Goal: Register for event/course

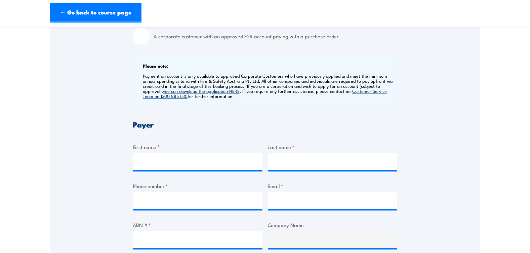
scroll to position [235, 0]
drag, startPoint x: 0, startPoint y: 0, endPoint x: 205, endPoint y: 159, distance: 259.7
click at [205, 159] on input "First name *" at bounding box center [198, 161] width 130 height 17
type input "Lia"
type input "Arraiano"
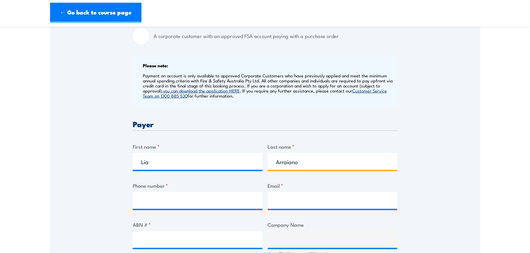
type input "0456410609"
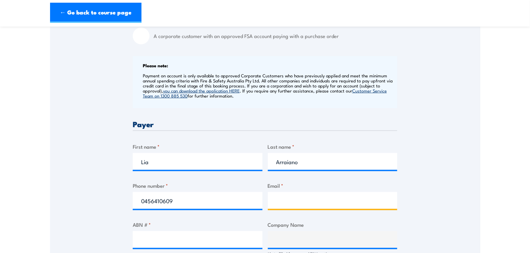
type input "[EMAIL_ADDRESS][DOMAIN_NAME]"
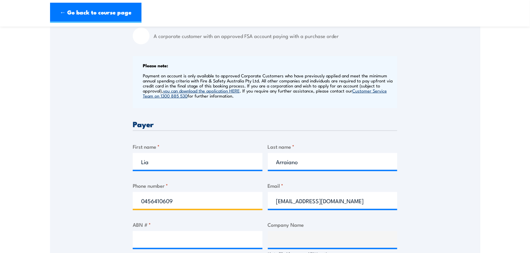
click at [187, 202] on input "0456410609" at bounding box center [198, 200] width 130 height 17
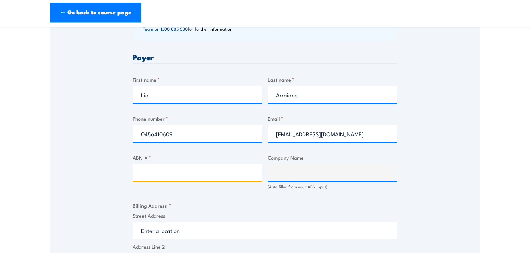
click at [175, 170] on input "ABN # *" at bounding box center [198, 172] width 130 height 17
click at [183, 170] on input "ABN # *" at bounding box center [198, 172] width 130 height 17
paste input "62 008 437 867"
type input "62 008 437 867"
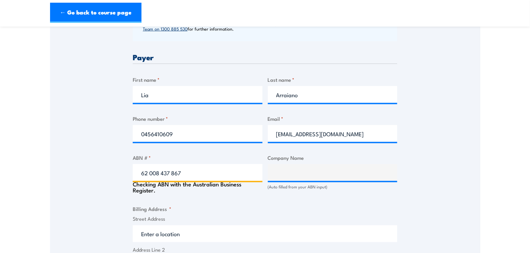
type input "BASF AUSTRALIA LTD."
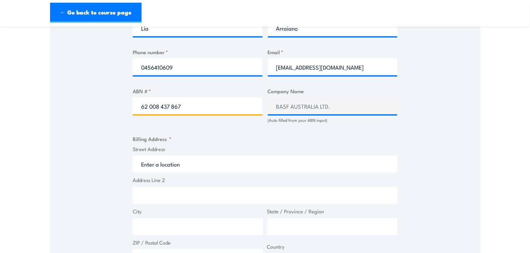
scroll to position [370, 0]
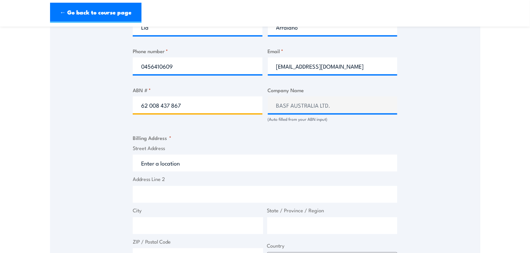
type input "62 008 437 867"
click at [183, 163] on input "Street Address" at bounding box center [265, 163] width 265 height 17
click at [163, 165] on input "Street Address" at bounding box center [265, 163] width 265 height 17
paste input "[STREET_ADDRESS]"
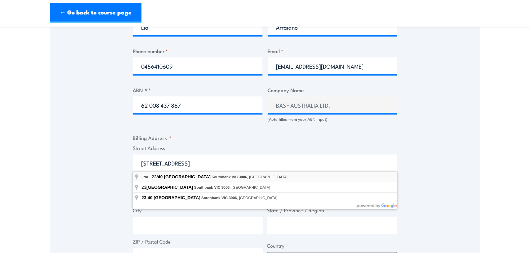
type input "level [STREET_ADDRESS]"
type input "[STREET_ADDRESS]"
type input "Southbank"
type input "Victoria"
type input "3006"
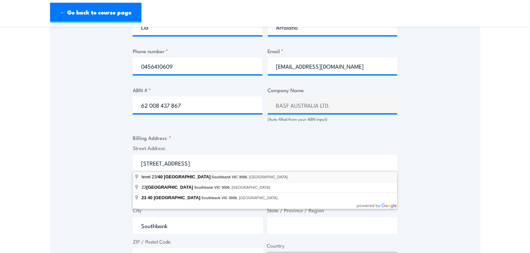
select select "[GEOGRAPHIC_DATA]"
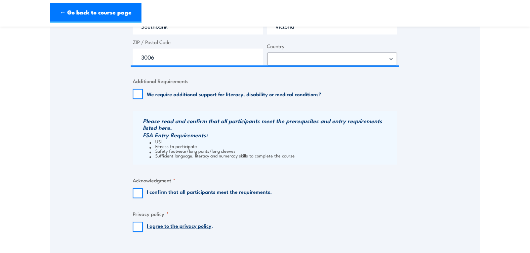
scroll to position [571, 0]
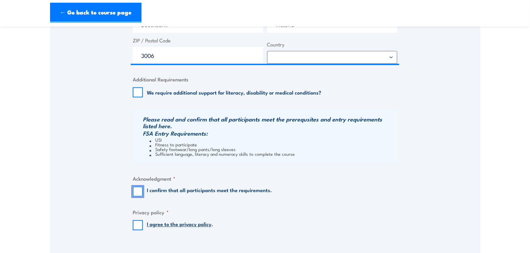
click at [140, 193] on input "I confirm that all participants meet the requirements." at bounding box center [138, 191] width 10 height 10
checkbox input "true"
click at [139, 228] on input "I agree to the privacy policy ." at bounding box center [138, 225] width 10 height 10
checkbox input "true"
drag, startPoint x: 144, startPoint y: 133, endPoint x: 164, endPoint y: 137, distance: 20.6
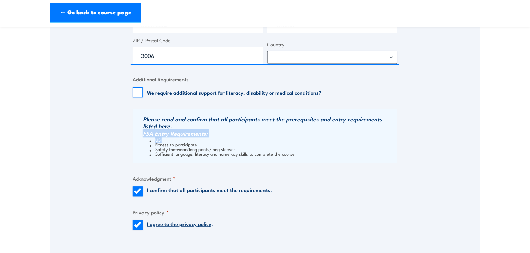
click at [164, 137] on div "Please read and confirm that all participants meet the prerequsites and entry r…" at bounding box center [265, 136] width 265 height 54
copy div "FSA Entry Requirements: USI"
click at [225, 153] on li "Sufficient language, literacy and numeracy skills to complete the course" at bounding box center [273, 153] width 246 height 5
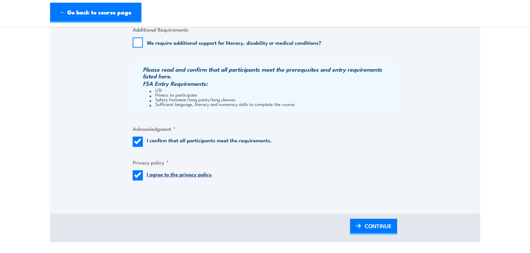
scroll to position [672, 0]
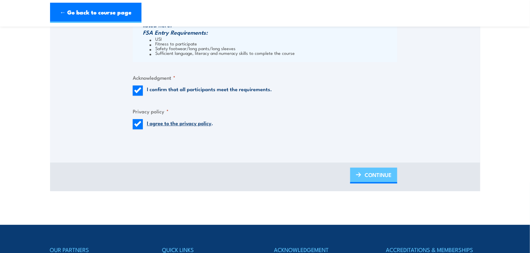
click at [365, 179] on span "CONTINUE" at bounding box center [378, 175] width 27 height 18
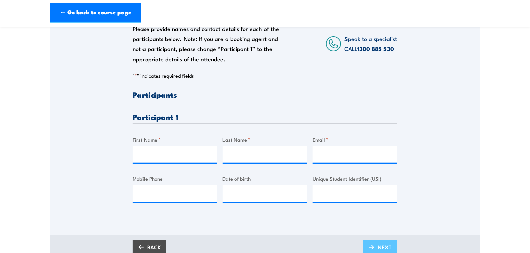
scroll to position [101, 0]
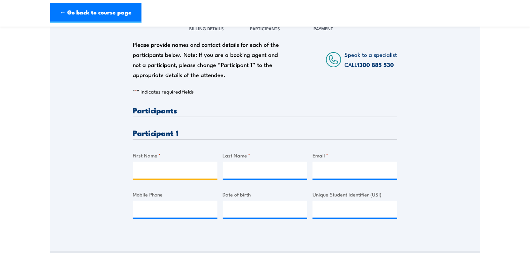
click at [158, 172] on input "First Name *" at bounding box center [175, 170] width 85 height 17
type input "Lia"
type input "Arraiano"
type input "[EMAIL_ADDRESS][DOMAIN_NAME]"
type input "0456410609"
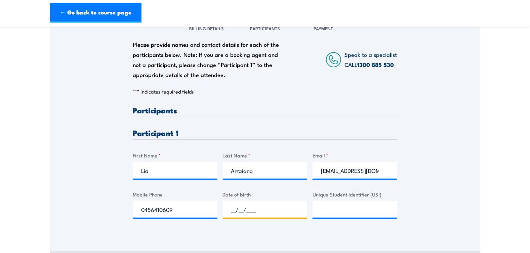
click at [250, 211] on input "__/__/____" at bounding box center [265, 209] width 85 height 17
type input "[DATE]"
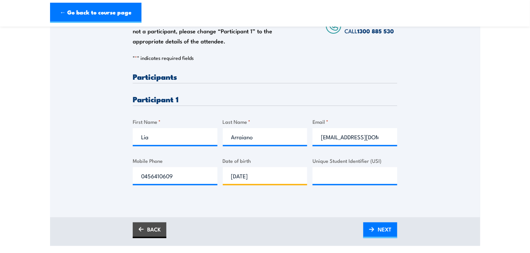
scroll to position [168, 0]
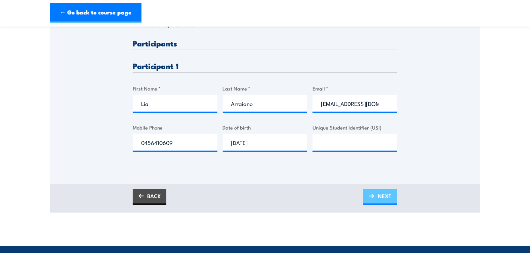
click at [385, 195] on span "NEXT" at bounding box center [385, 196] width 14 height 18
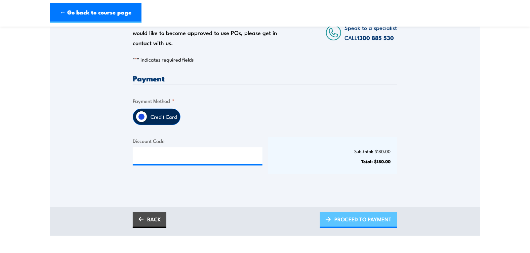
scroll to position [134, 0]
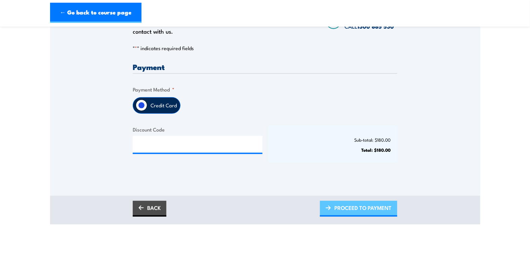
click at [379, 210] on span "PROCEED TO PAYMENT" at bounding box center [363, 208] width 57 height 18
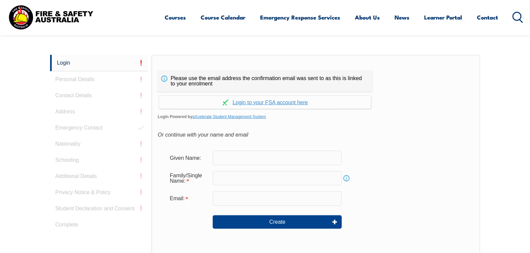
scroll to position [190, 0]
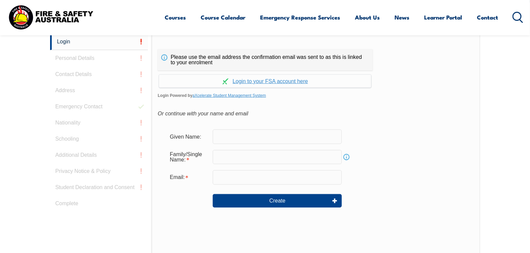
click at [291, 136] on input "text" at bounding box center [277, 136] width 129 height 14
type input "Lia"
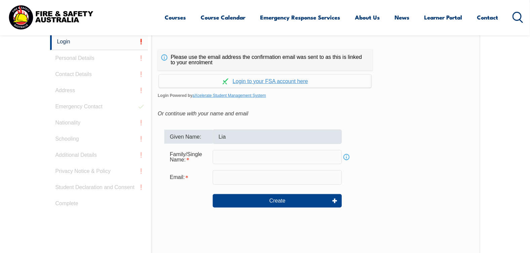
type input "Arraiano"
type input "[EMAIL_ADDRESS][DOMAIN_NAME]"
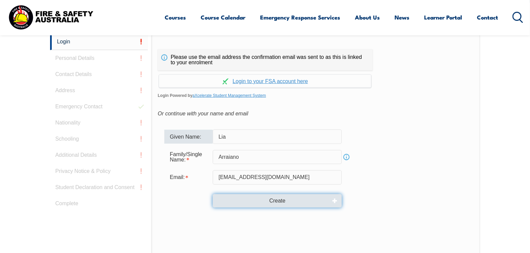
click at [262, 199] on button "Create" at bounding box center [277, 200] width 129 height 13
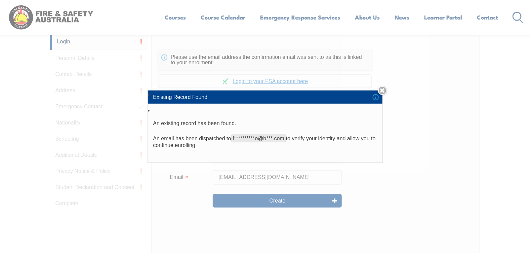
click at [303, 179] on div "**********" at bounding box center [265, 126] width 530 height 253
click at [304, 155] on li "**********" at bounding box center [265, 134] width 235 height 56
click at [176, 182] on div "**********" at bounding box center [265, 126] width 530 height 253
click at [293, 184] on div "**********" at bounding box center [265, 126] width 530 height 253
click at [289, 202] on div "**********" at bounding box center [265, 126] width 530 height 253
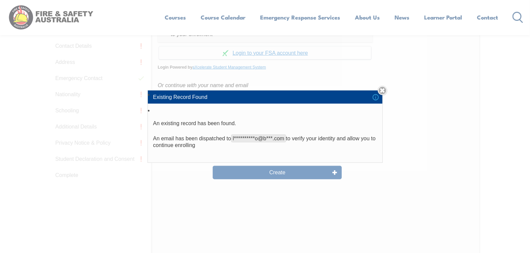
scroll to position [224, 0]
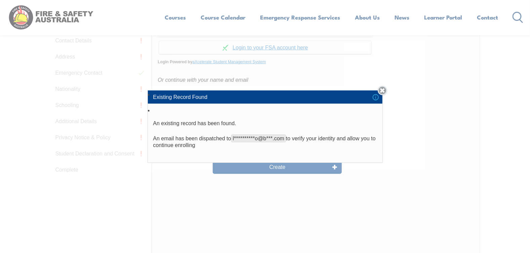
click at [387, 92] on link "Close" at bounding box center [382, 90] width 9 height 9
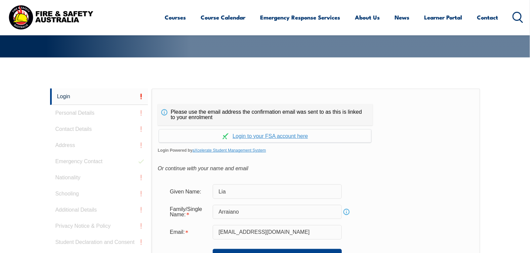
scroll to position [123, 0]
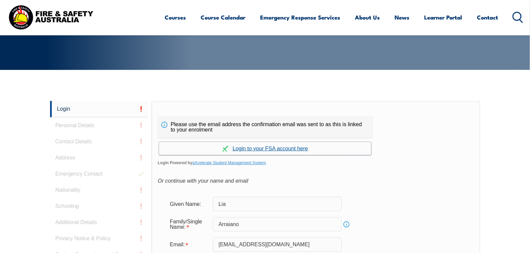
click at [282, 148] on link "Continue with aXcelerate" at bounding box center [265, 148] width 212 height 13
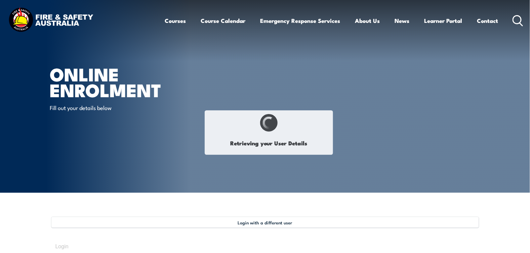
type input "Lia"
type input "Arraiano"
type input "January 28, 1972"
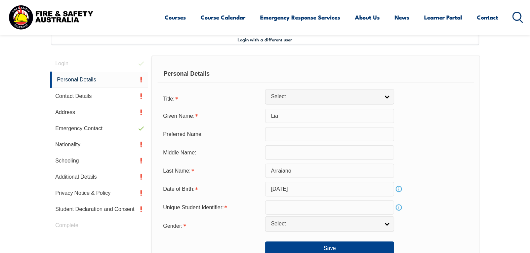
scroll to position [183, 0]
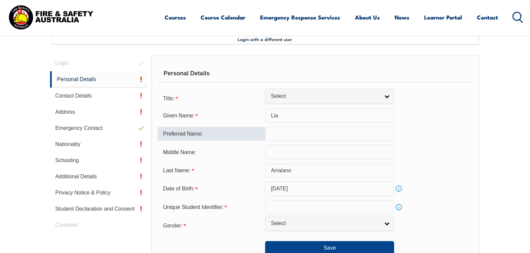
click at [281, 134] on input "text" at bounding box center [329, 134] width 129 height 14
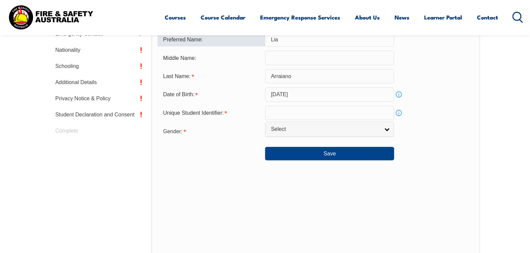
scroll to position [284, 0]
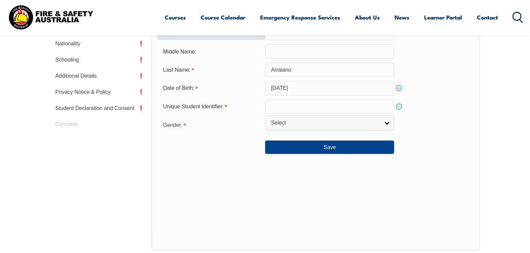
type input "Lia"
click at [397, 106] on link "Info" at bounding box center [398, 106] width 9 height 9
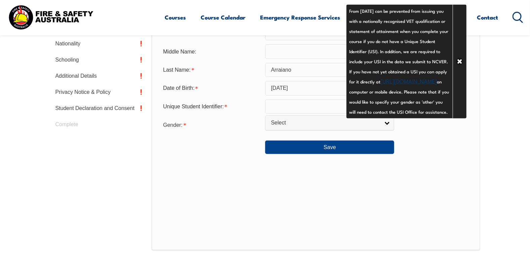
click at [394, 85] on link "https://www.usi.gov.au/your-usi/create-usi" at bounding box center [409, 81] width 56 height 8
